Goal: Navigation & Orientation: Find specific page/section

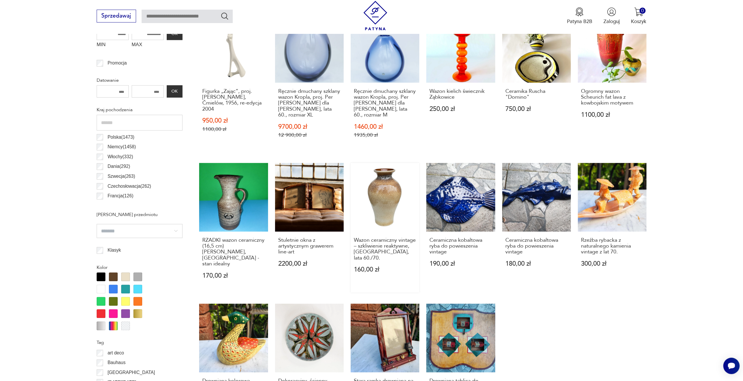
scroll to position [231, 0]
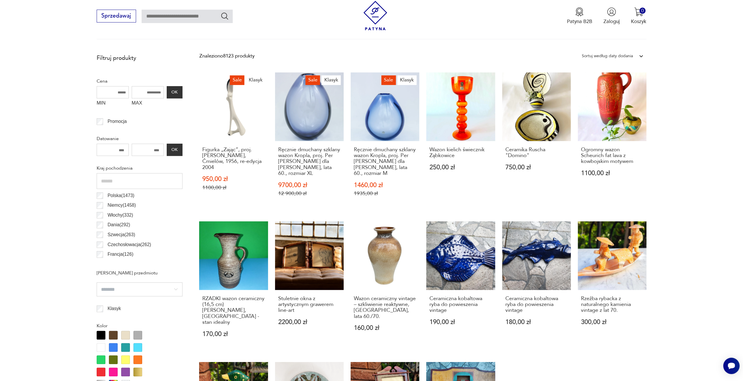
drag, startPoint x: 138, startPoint y: 70, endPoint x: 182, endPoint y: 77, distance: 44.5
click at [182, 86] on div "MIN MAX OK" at bounding box center [140, 97] width 86 height 23
type input "***"
click at [177, 86] on button "OK" at bounding box center [175, 92] width 16 height 12
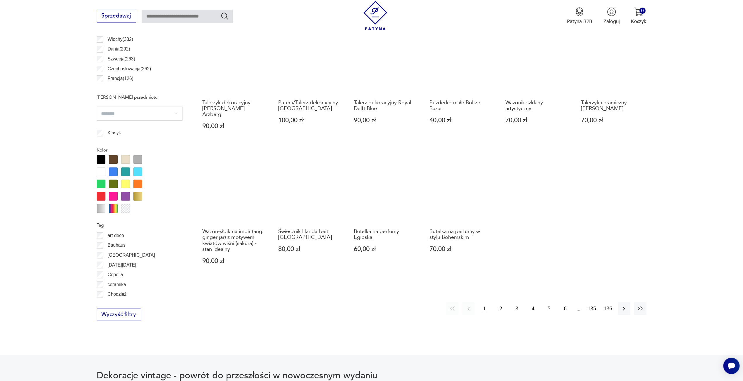
scroll to position [349, 0]
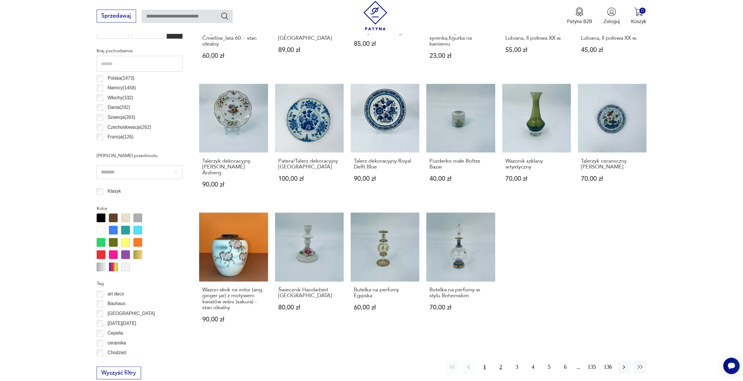
click at [496, 361] on button "2" at bounding box center [500, 367] width 13 height 13
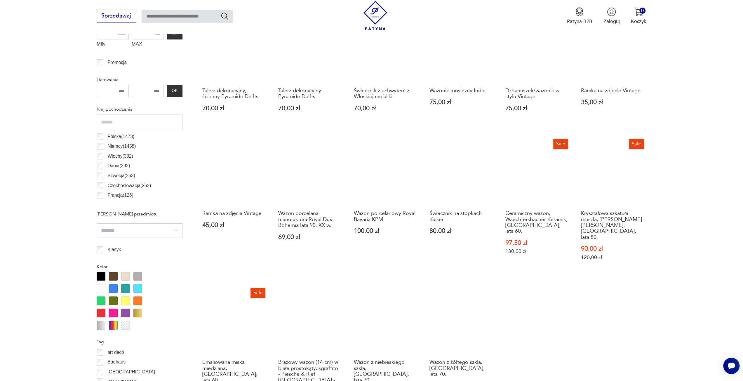
scroll to position [378, 0]
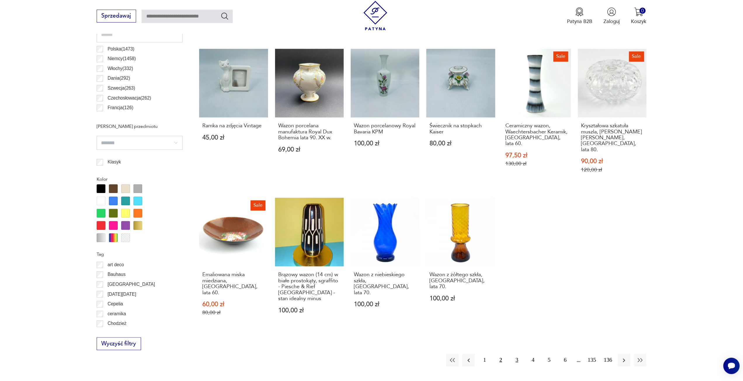
click at [519, 354] on button "3" at bounding box center [517, 360] width 13 height 13
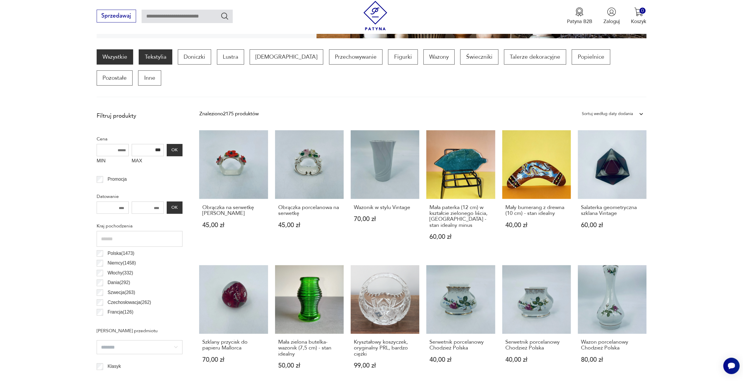
click at [161, 56] on p "Tekstylia" at bounding box center [155, 56] width 33 height 15
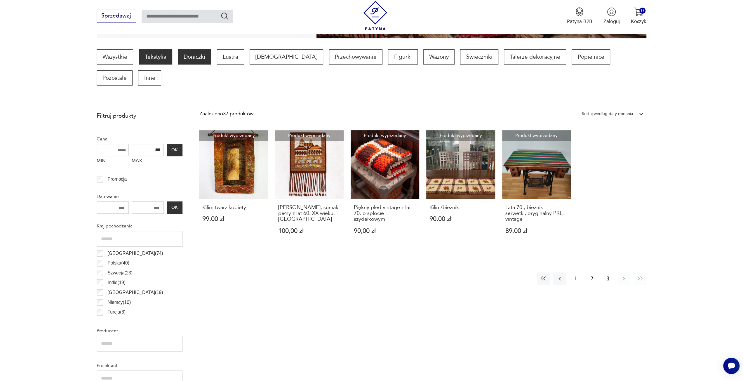
click at [205, 61] on p "Doniczki" at bounding box center [194, 56] width 33 height 15
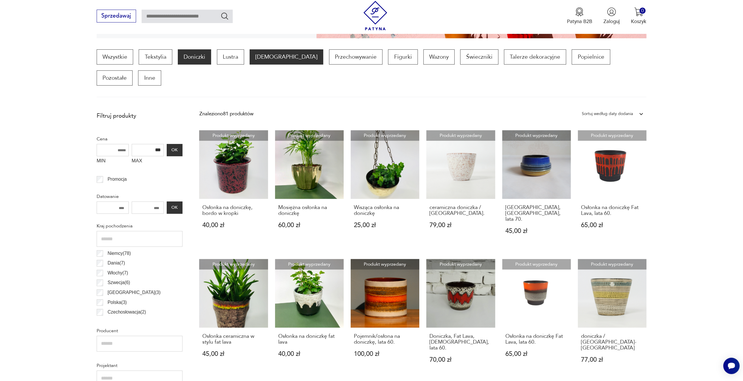
click at [253, 61] on p "[DEMOGRAPHIC_DATA]" at bounding box center [287, 56] width 74 height 15
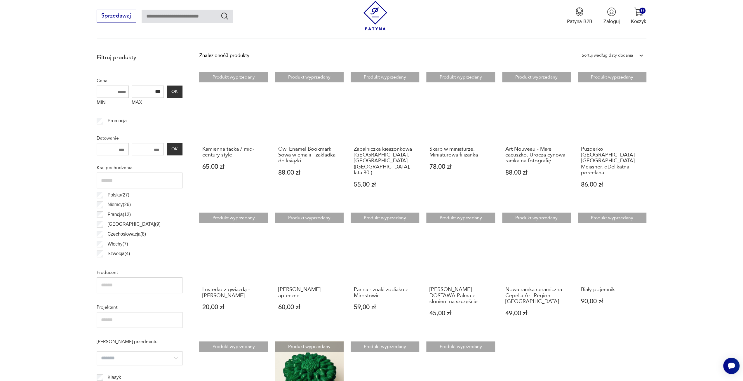
scroll to position [349, 0]
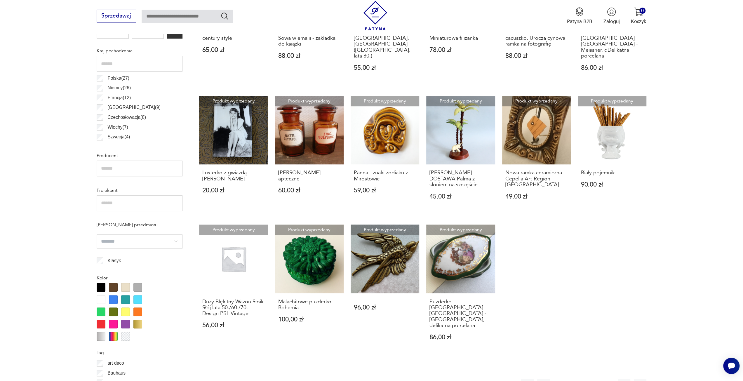
click at [565, 379] on button "1" at bounding box center [559, 385] width 13 height 13
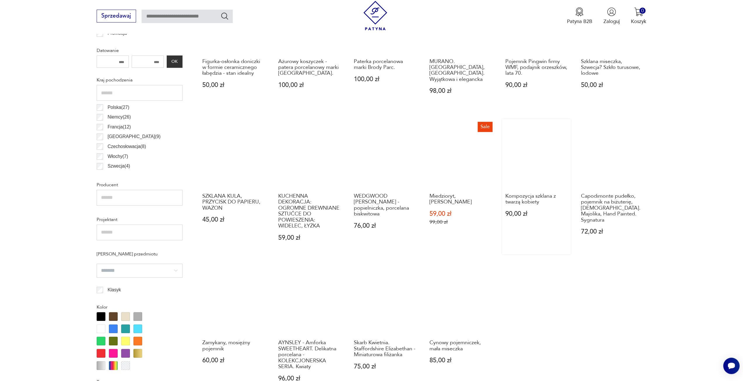
scroll to position [378, 0]
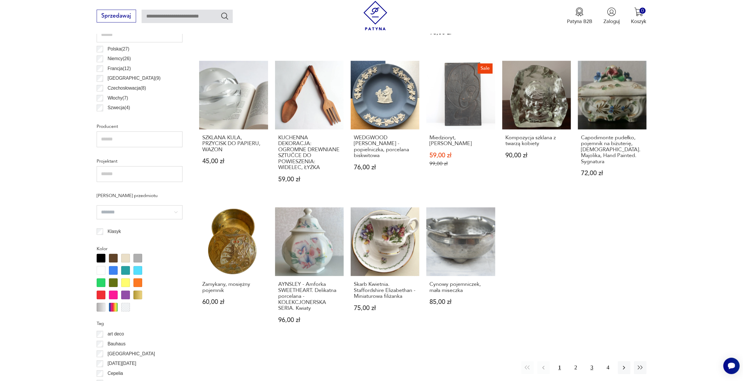
click at [587, 361] on button "3" at bounding box center [591, 367] width 13 height 13
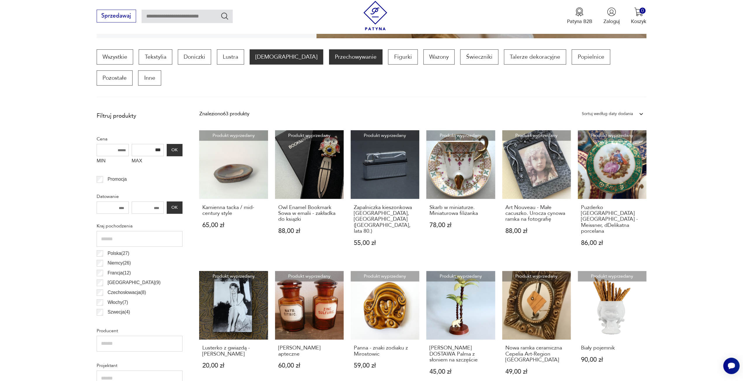
click at [329, 61] on p "Przechowywanie" at bounding box center [355, 56] width 53 height 15
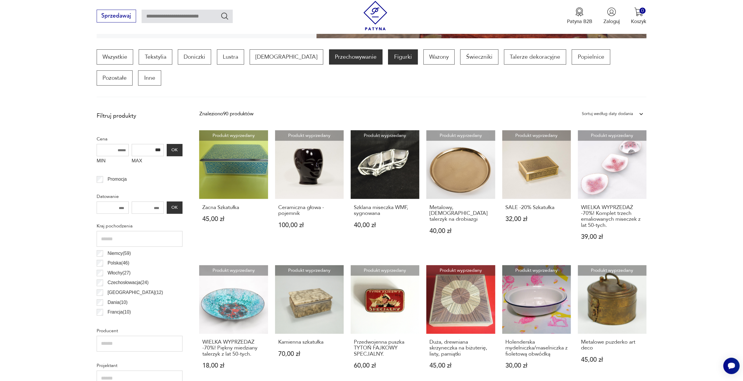
click at [388, 64] on p "Figurki" at bounding box center [402, 56] width 29 height 15
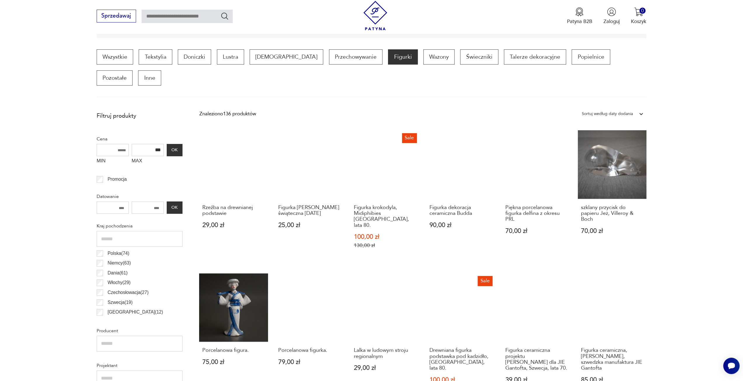
scroll to position [86, 0]
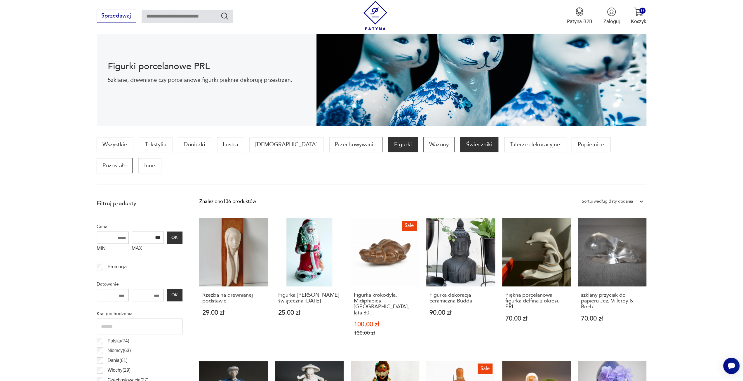
click at [460, 146] on p "Świeczniki" at bounding box center [479, 144] width 38 height 15
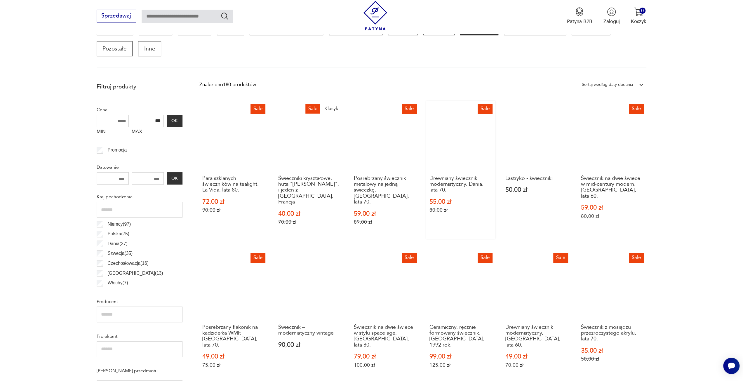
scroll to position [173, 0]
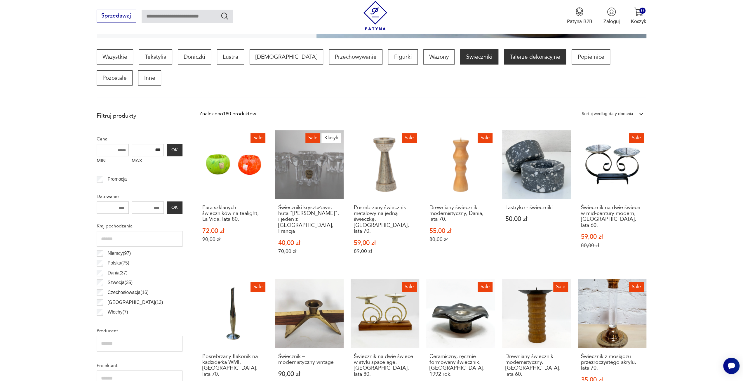
click at [504, 62] on p "Talerze dekoracyjne" at bounding box center [535, 56] width 62 height 15
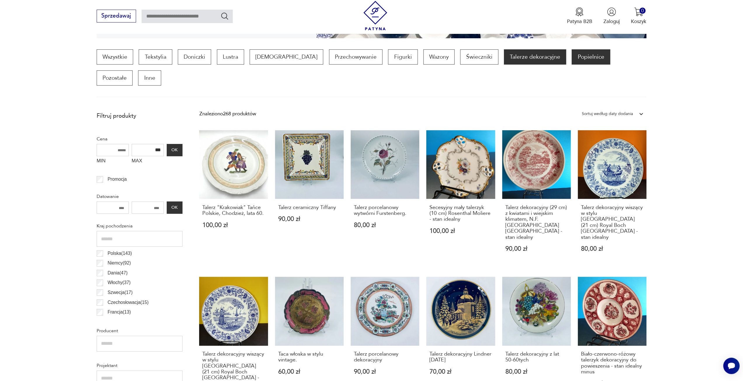
click at [572, 58] on p "Popielnice" at bounding box center [591, 56] width 38 height 15
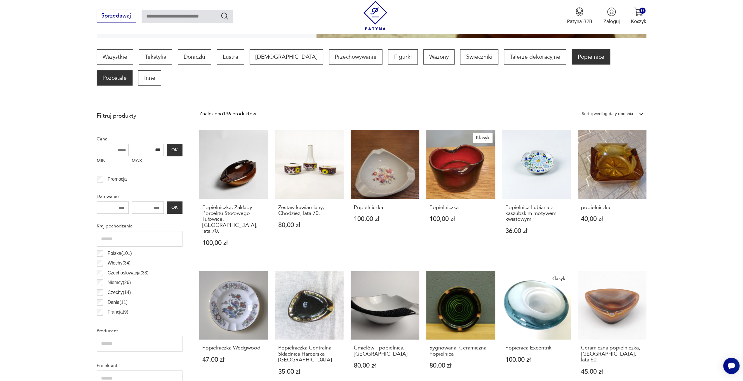
click at [585, 65] on div "Wszystkie Tekstylia Doniczki Lustra [DEMOGRAPHIC_DATA] Przechowywanie Figurki W…" at bounding box center [372, 73] width 550 height 48
click at [133, 70] on p "Pozostałe" at bounding box center [115, 77] width 36 height 15
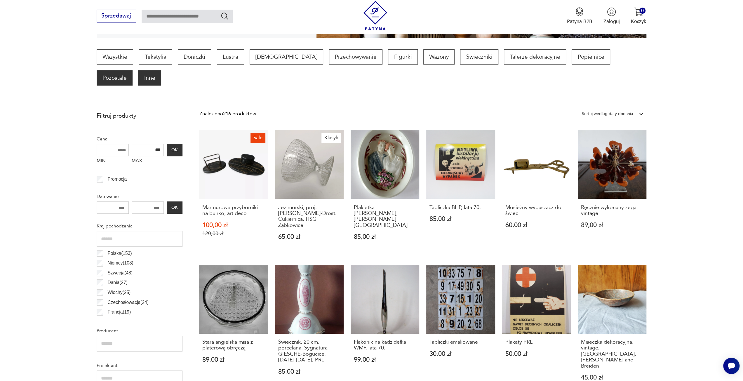
click at [161, 70] on p "Inne" at bounding box center [149, 77] width 23 height 15
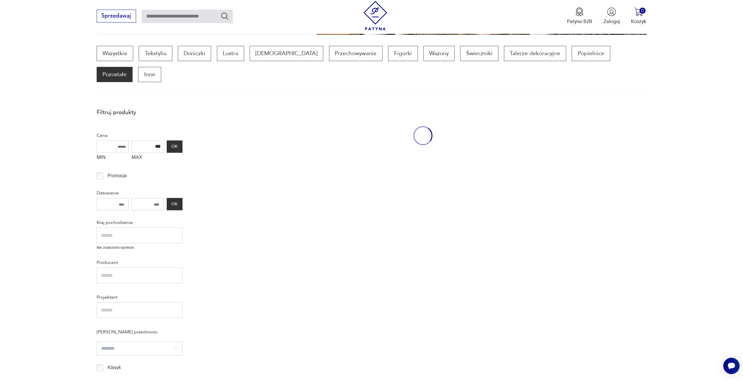
scroll to position [173, 0]
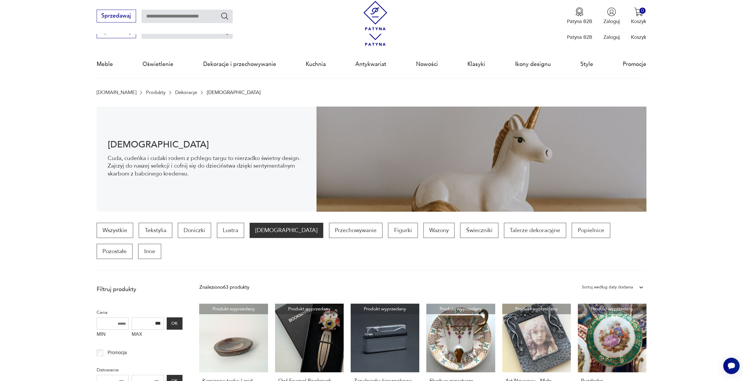
scroll to position [378, 0]
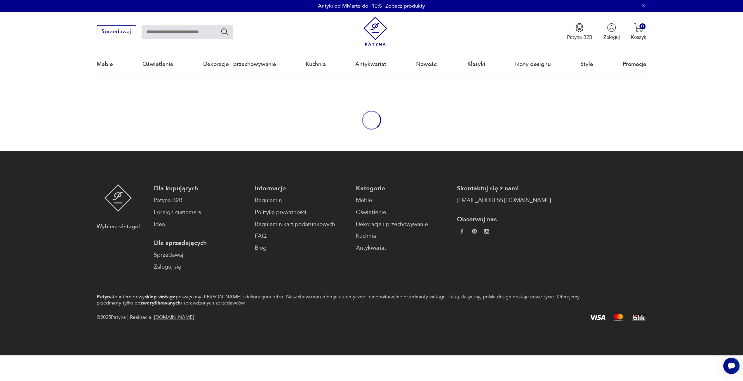
scroll to position [173, 0]
